Goal: Task Accomplishment & Management: Use online tool/utility

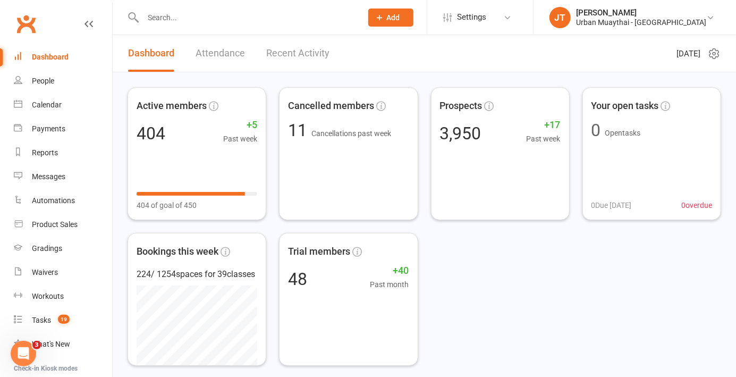
click at [53, 61] on div "Dashboard" at bounding box center [50, 57] width 37 height 9
click at [67, 57] on div "Dashboard" at bounding box center [50, 57] width 37 height 9
click at [46, 50] on link "Dashboard" at bounding box center [63, 57] width 98 height 24
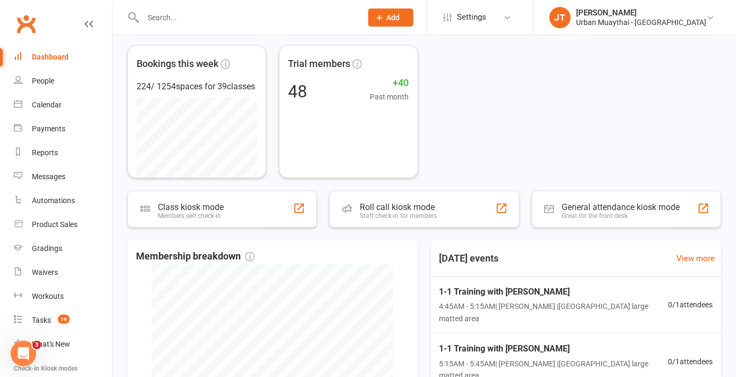
scroll to position [187, 0]
click at [413, 211] on div "Roll call kiosk mode" at bounding box center [398, 207] width 77 height 10
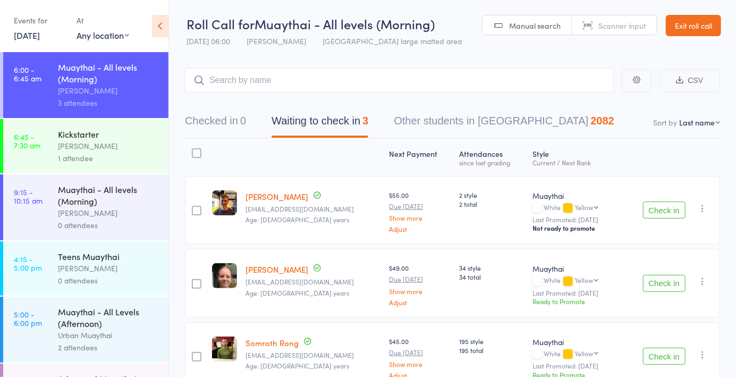
click at [26, 38] on link "[DATE]" at bounding box center [27, 35] width 26 height 12
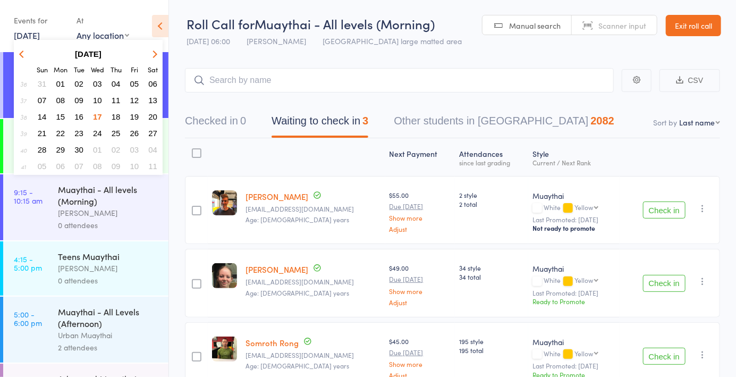
click at [126, 13] on div "At" at bounding box center [103, 21] width 53 height 18
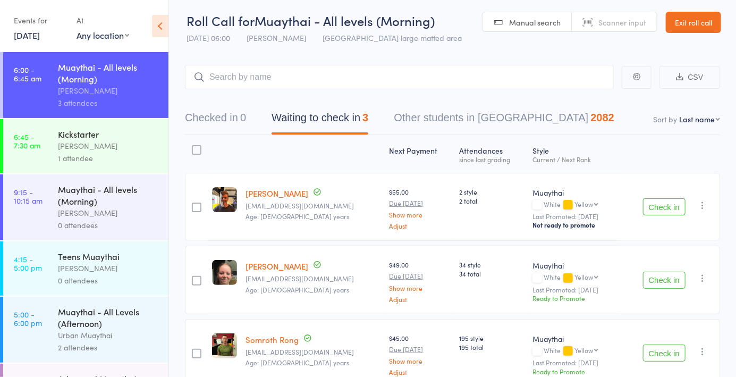
scroll to position [4, 0]
click at [232, 114] on button "Checked in 0" at bounding box center [215, 119] width 61 height 28
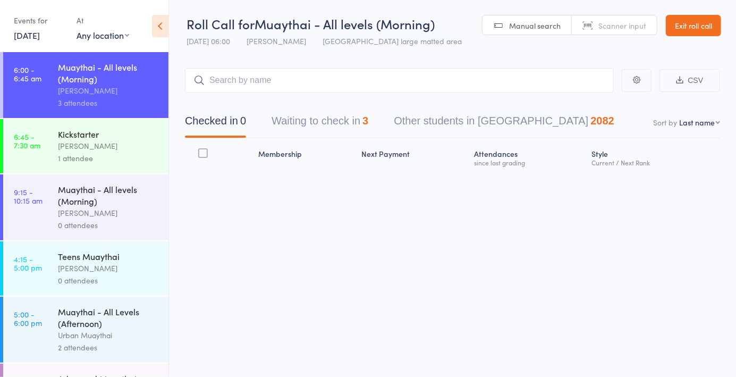
click at [616, 23] on span "Scanner input" at bounding box center [622, 25] width 48 height 11
click at [295, 78] on input "search" at bounding box center [399, 80] width 429 height 24
type input "5448"
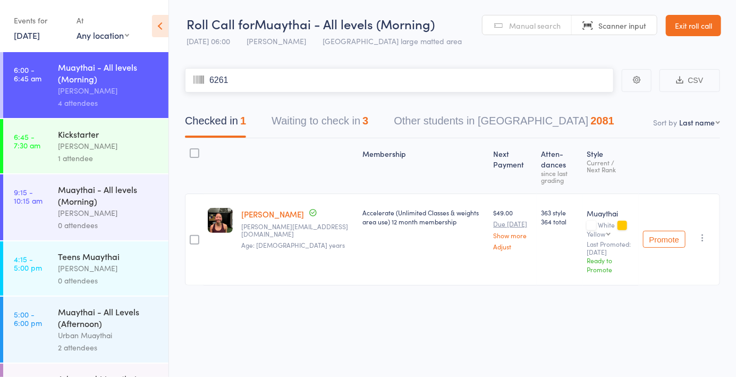
type input "6261"
